Goal: Transaction & Acquisition: Subscribe to service/newsletter

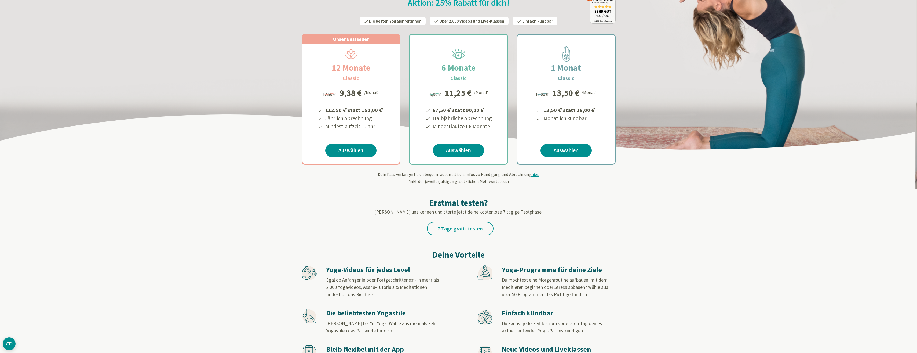
scroll to position [54, 0]
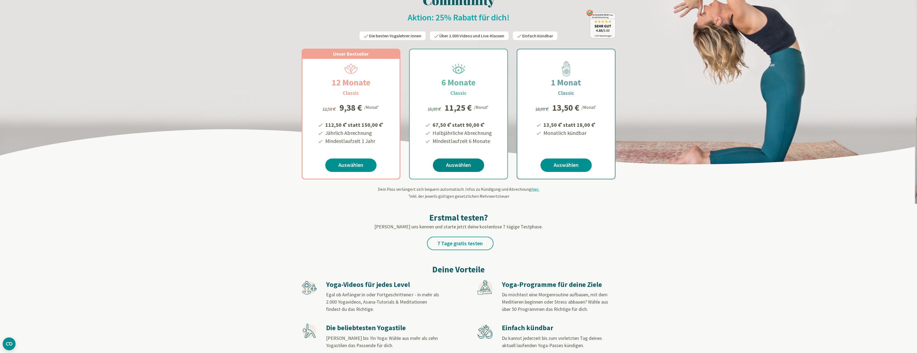
click at [458, 162] on link "Auswählen" at bounding box center [458, 164] width 51 height 13
